Goal: Information Seeking & Learning: Learn about a topic

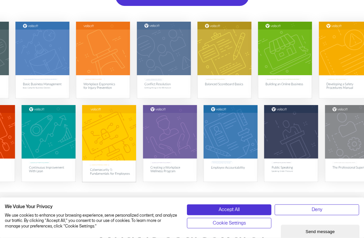
scroll to position [136, 0]
click at [64, 124] on img at bounding box center [49, 143] width 54 height 77
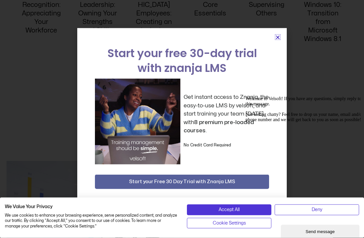
scroll to position [733, 0]
click at [279, 40] on icon "Close" at bounding box center [278, 37] width 5 height 5
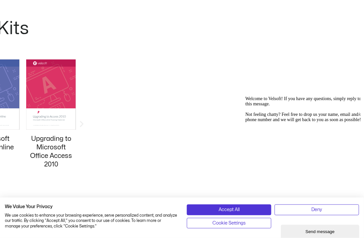
scroll to position [591, 272]
click at [86, 121] on icon "Next slide" at bounding box center [82, 124] width 8 height 8
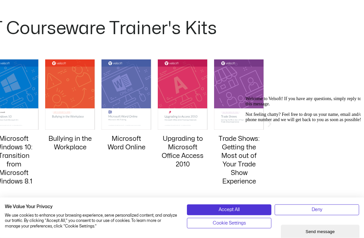
scroll to position [591, 80]
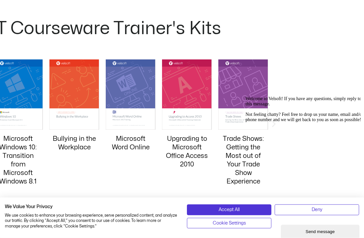
click at [271, 118] on div "Welcome to Velsoft! If you have any questions, simply reply to this message. No…" at bounding box center [305, 109] width 118 height 26
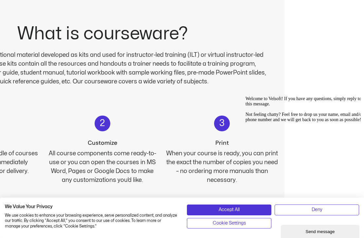
scroll to position [331, 80]
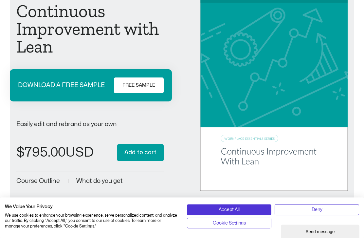
scroll to position [73, 0]
click at [104, 181] on span "What do you get" at bounding box center [99, 181] width 47 height 6
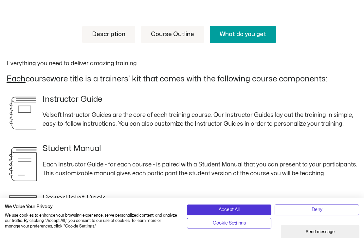
scroll to position [299, 0]
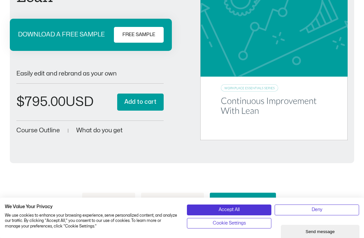
click at [53, 131] on span "Course Outline" at bounding box center [38, 130] width 44 height 6
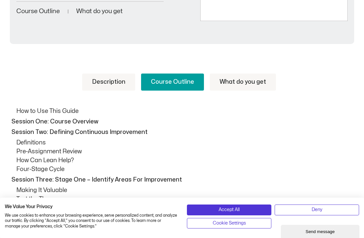
scroll to position [242, 0]
click at [108, 84] on link "Description" at bounding box center [108, 82] width 53 height 17
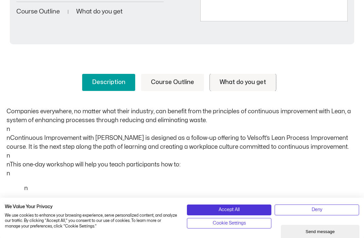
click at [249, 84] on link "What do you get" at bounding box center [243, 82] width 66 height 17
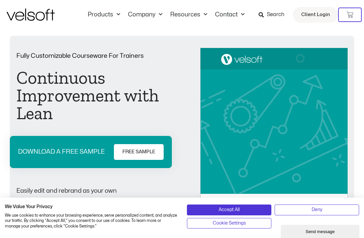
scroll to position [0, 0]
